Goal: Information Seeking & Learning: Learn about a topic

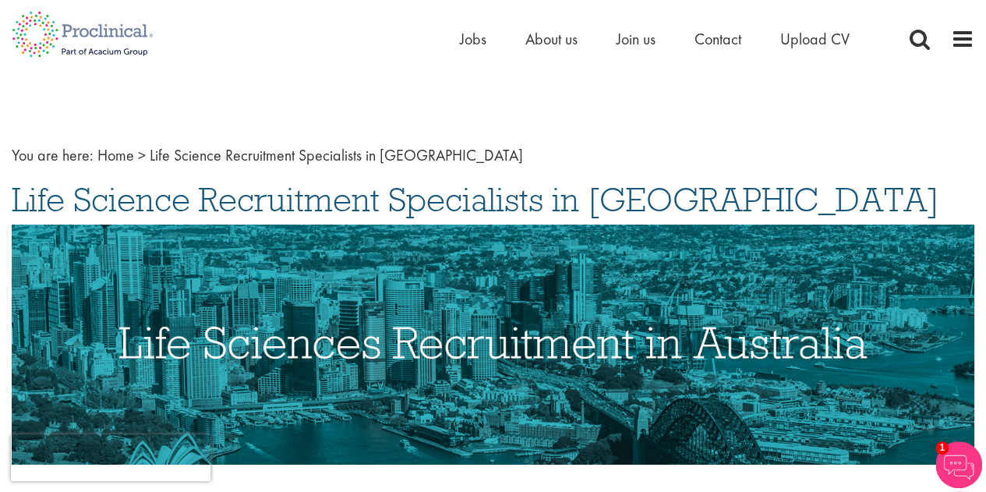
drag, startPoint x: 717, startPoint y: 201, endPoint x: 301, endPoint y: 197, distance: 416.3
click at [301, 197] on span "Life Science Recruitment Specialists in [GEOGRAPHIC_DATA]" at bounding box center [476, 200] width 928 height 42
click at [342, 197] on span "Life Science Recruitment Specialists in [GEOGRAPHIC_DATA]" at bounding box center [476, 200] width 928 height 42
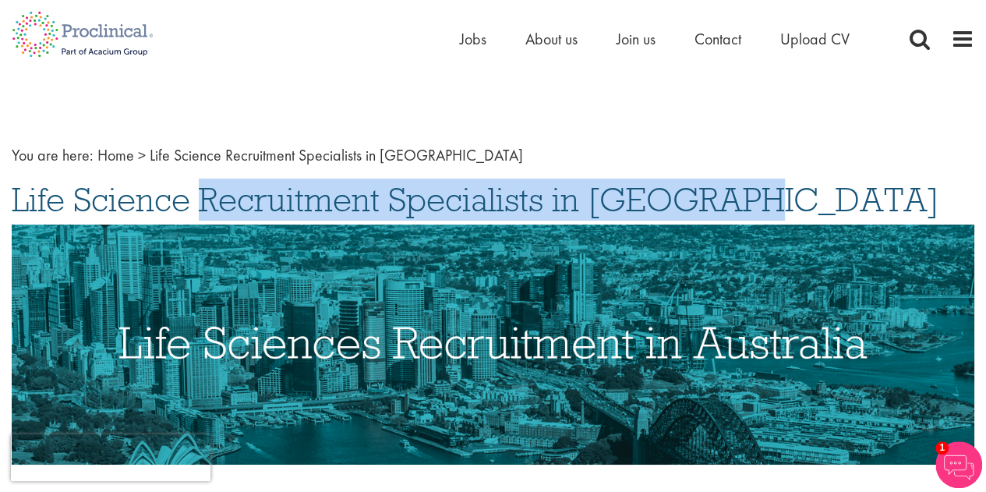
drag, startPoint x: 543, startPoint y: 193, endPoint x: 5, endPoint y: 203, distance: 538.0
click at [5, 203] on div "You are here: Home > Life Science Recruitment Specialists in [GEOGRAPHIC_DATA] …" at bounding box center [493, 465] width 986 height 713
copy span "Life Science Recruitment Specialists"
